Goal: Navigation & Orientation: Find specific page/section

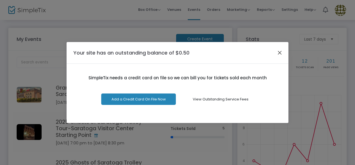
click at [278, 55] on button "Close" at bounding box center [280, 52] width 7 height 7
click at [280, 49] on button "Close" at bounding box center [280, 52] width 7 height 7
